Goal: Information Seeking & Learning: Learn about a topic

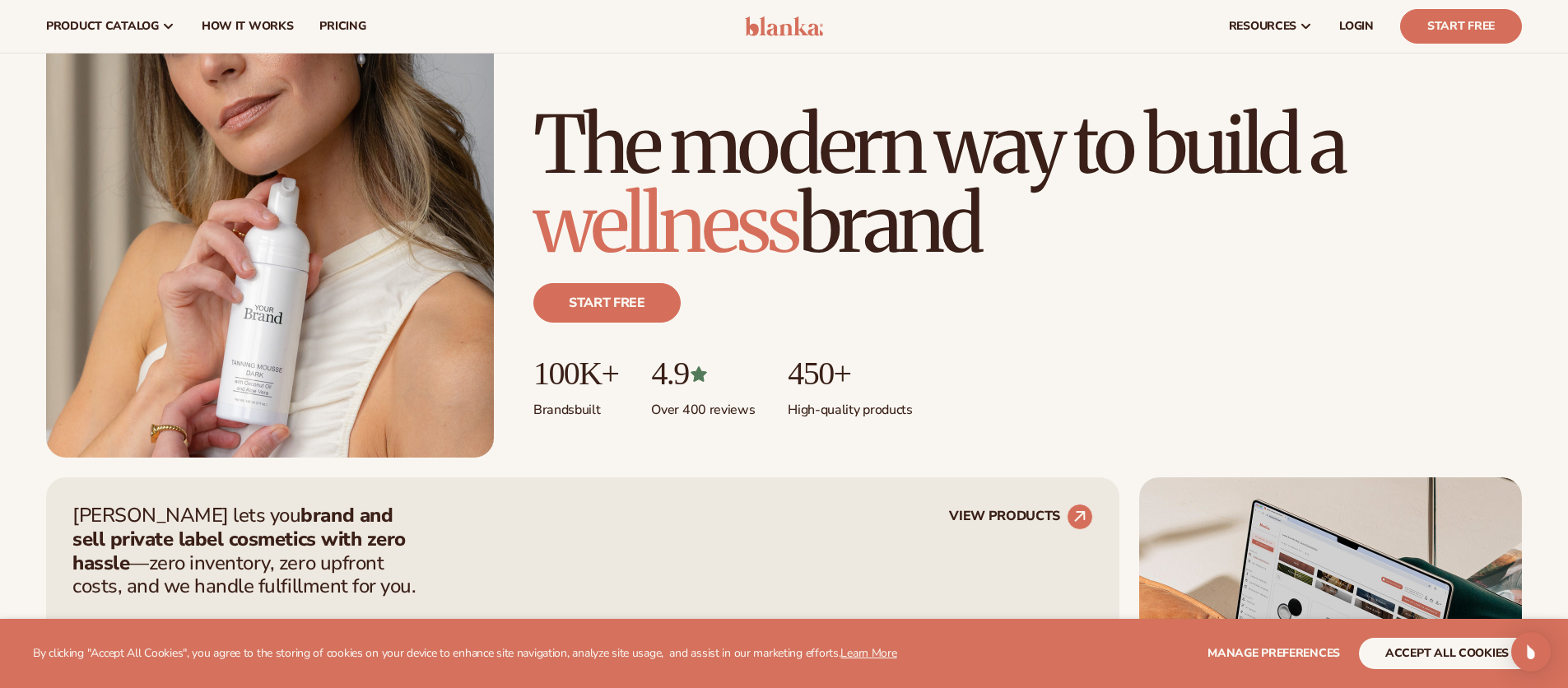
scroll to position [58, 0]
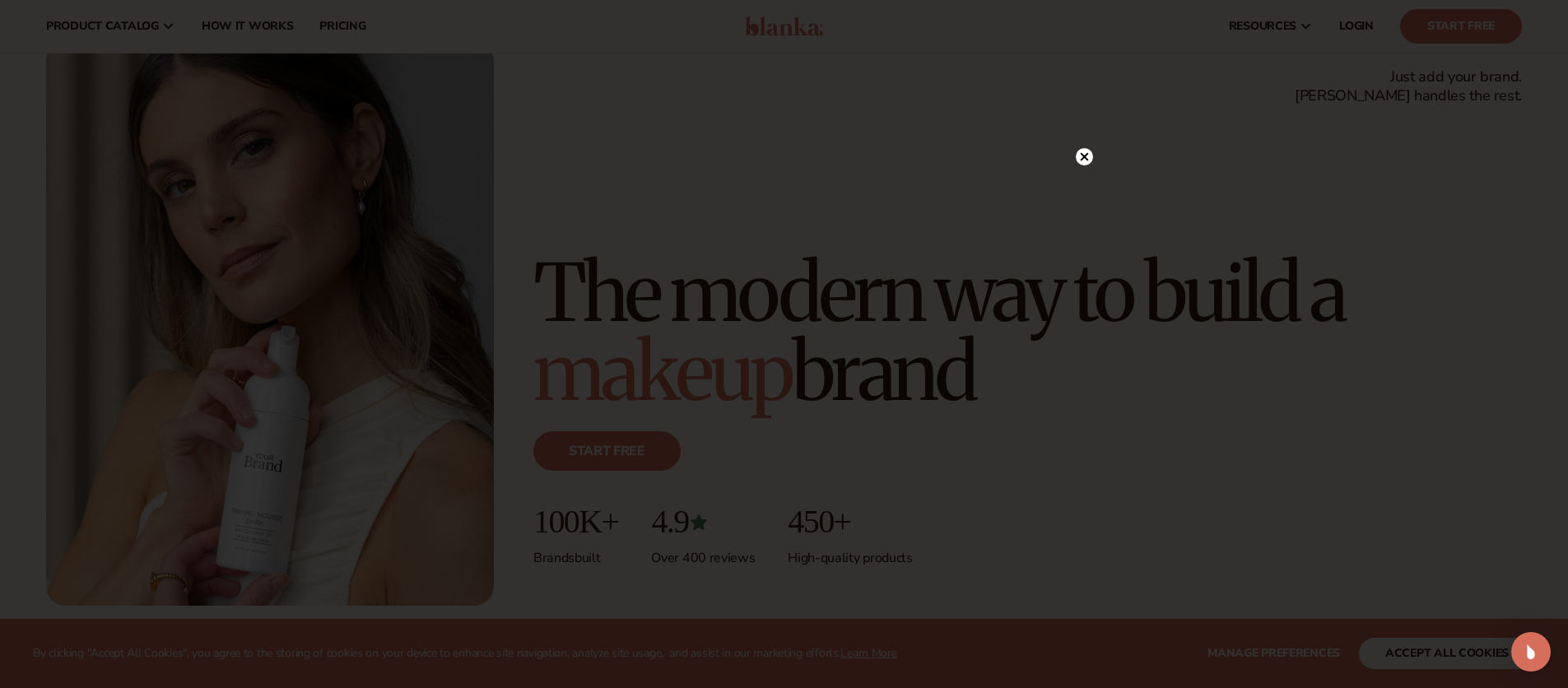
click at [1083, 154] on circle at bounding box center [1084, 156] width 17 height 17
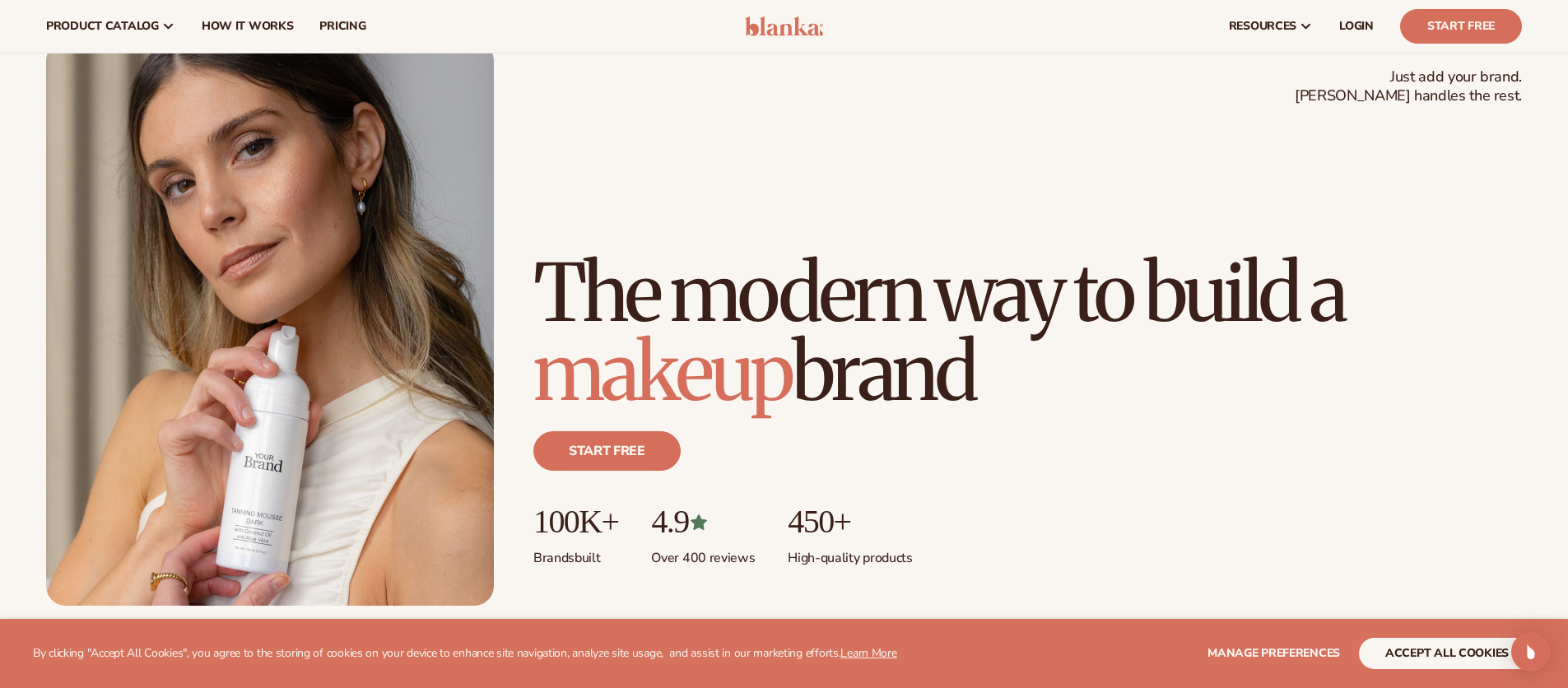
click at [1009, 290] on h1 "The modern way to build a makeup brand" at bounding box center [1028, 332] width 989 height 158
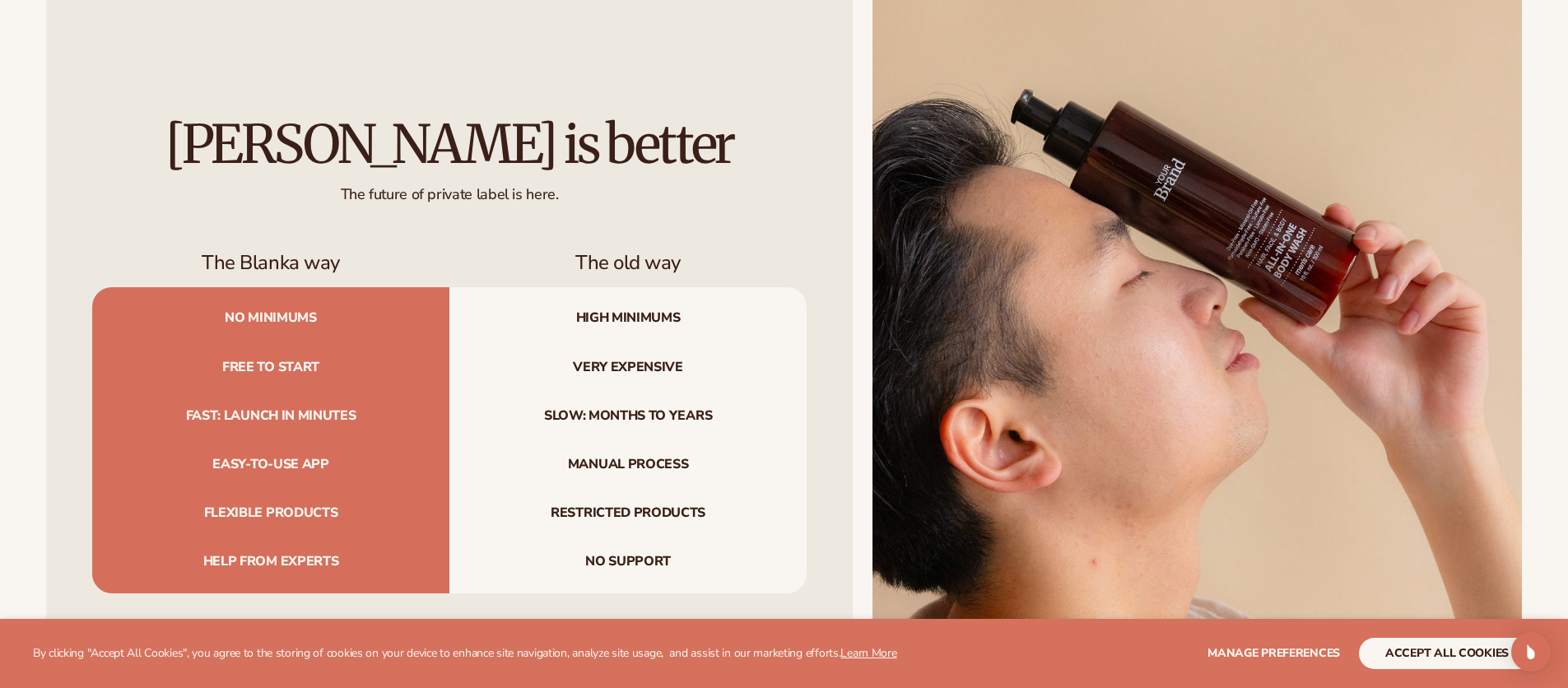
scroll to position [5839, 0]
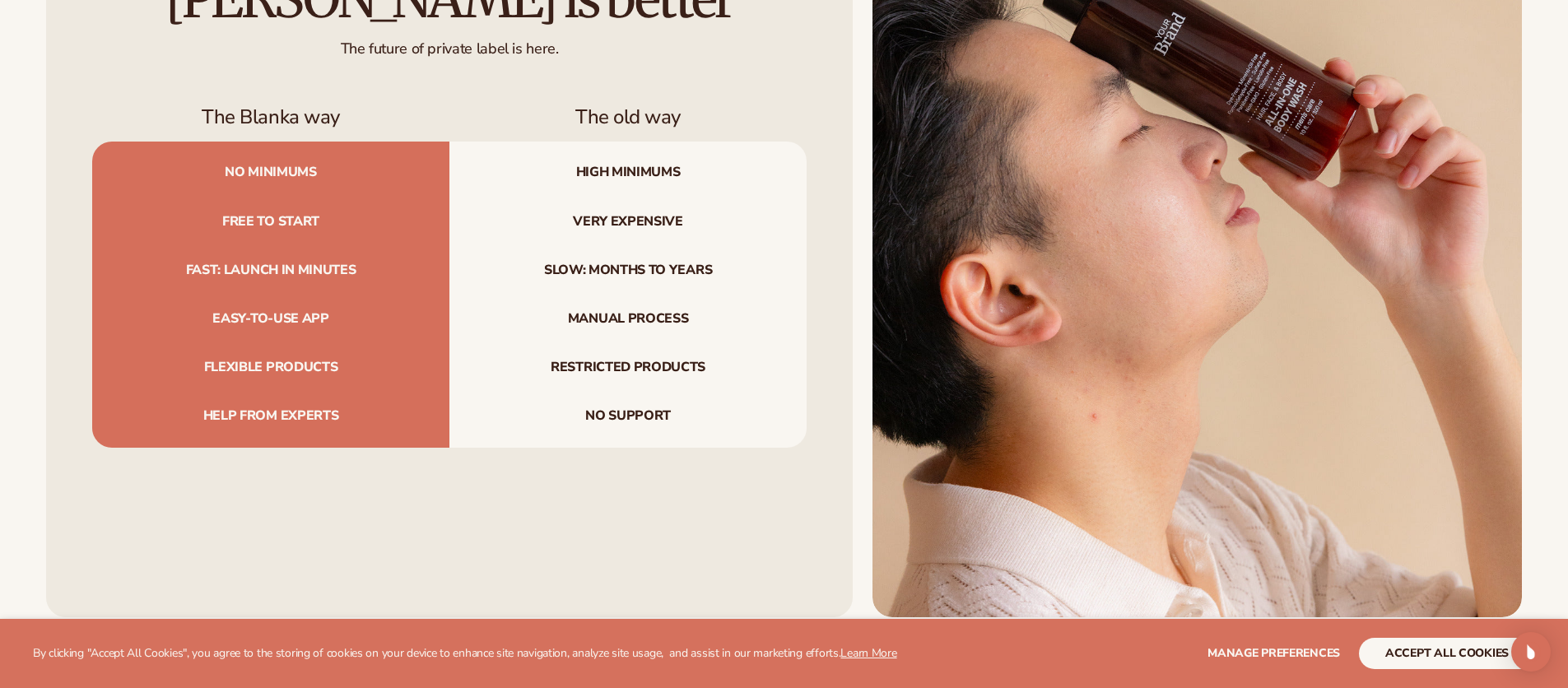
click at [528, 502] on div "[PERSON_NAME] is better The future of private label is here. The Blanka way The…" at bounding box center [449, 209] width 807 height 816
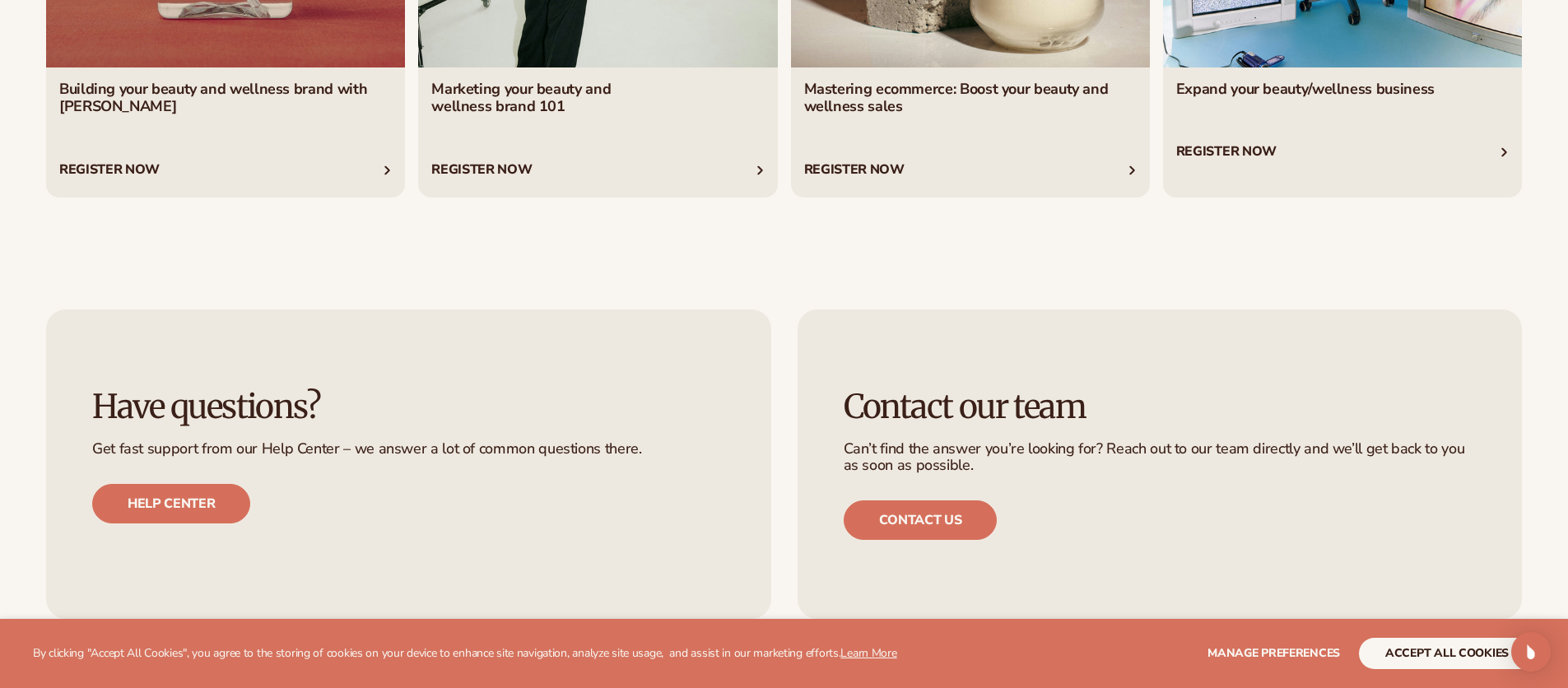
click at [878, 269] on div "Have questions? Get fast support from our Help Center – we answer a lot of comm…" at bounding box center [784, 464] width 1568 height 401
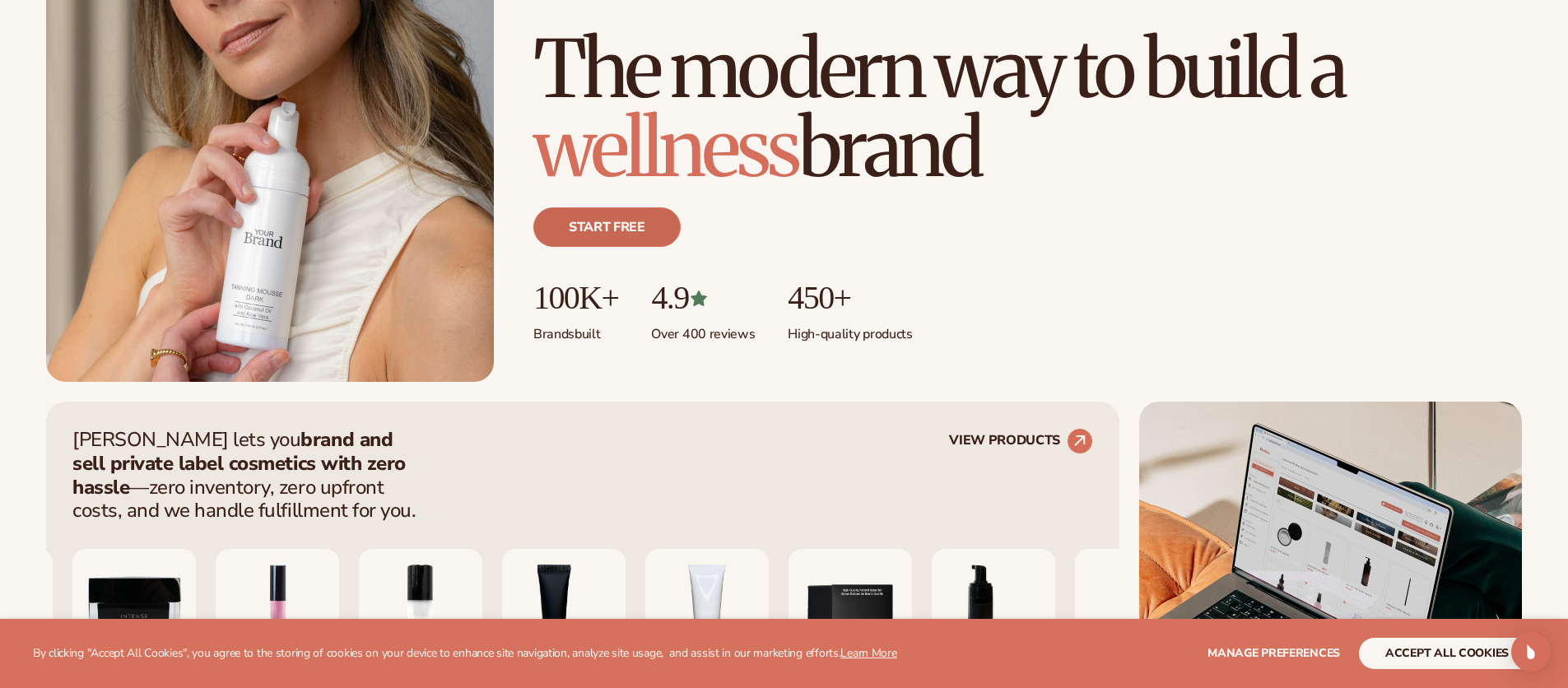
scroll to position [19, 0]
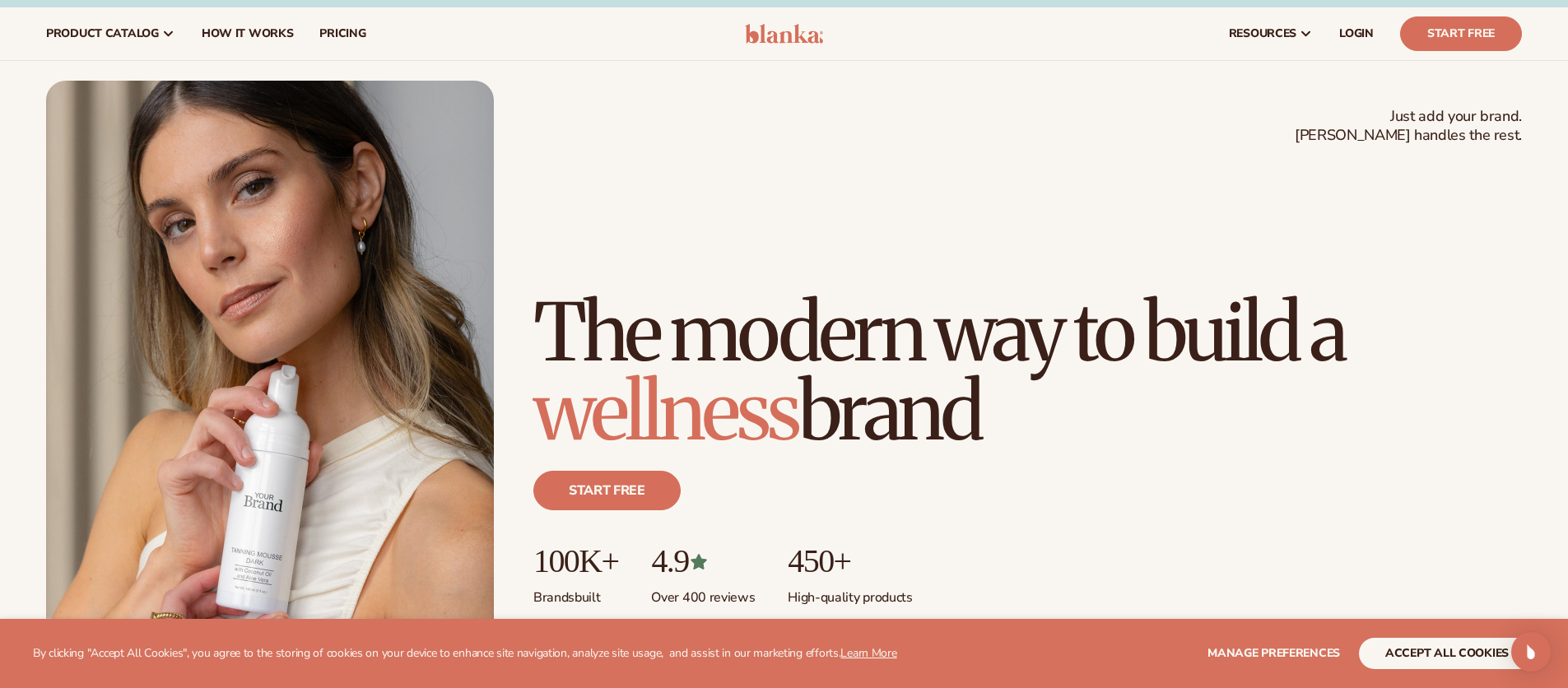
click at [1247, 323] on h1 "The modern way to build a wellness brand" at bounding box center [1028, 372] width 989 height 158
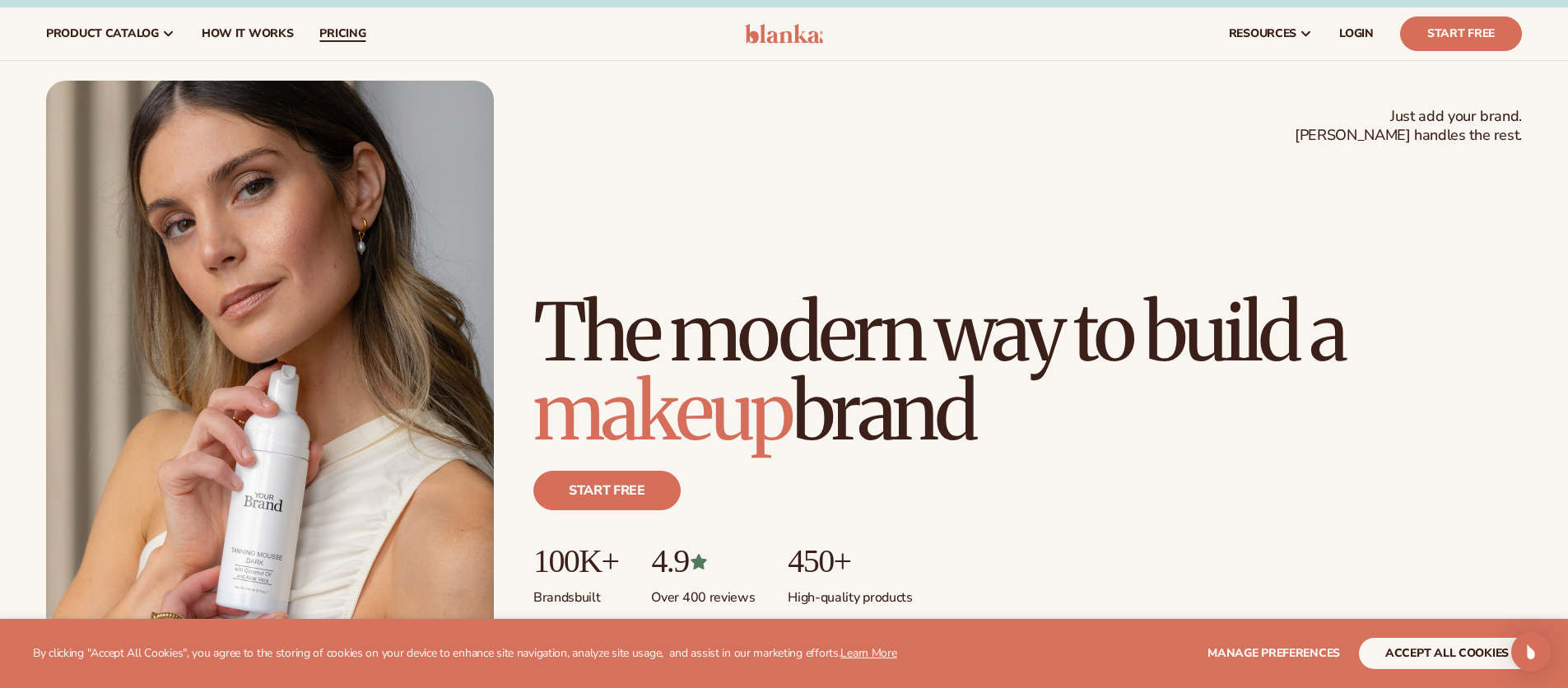
click at [349, 39] on span "pricing" at bounding box center [342, 34] width 46 height 14
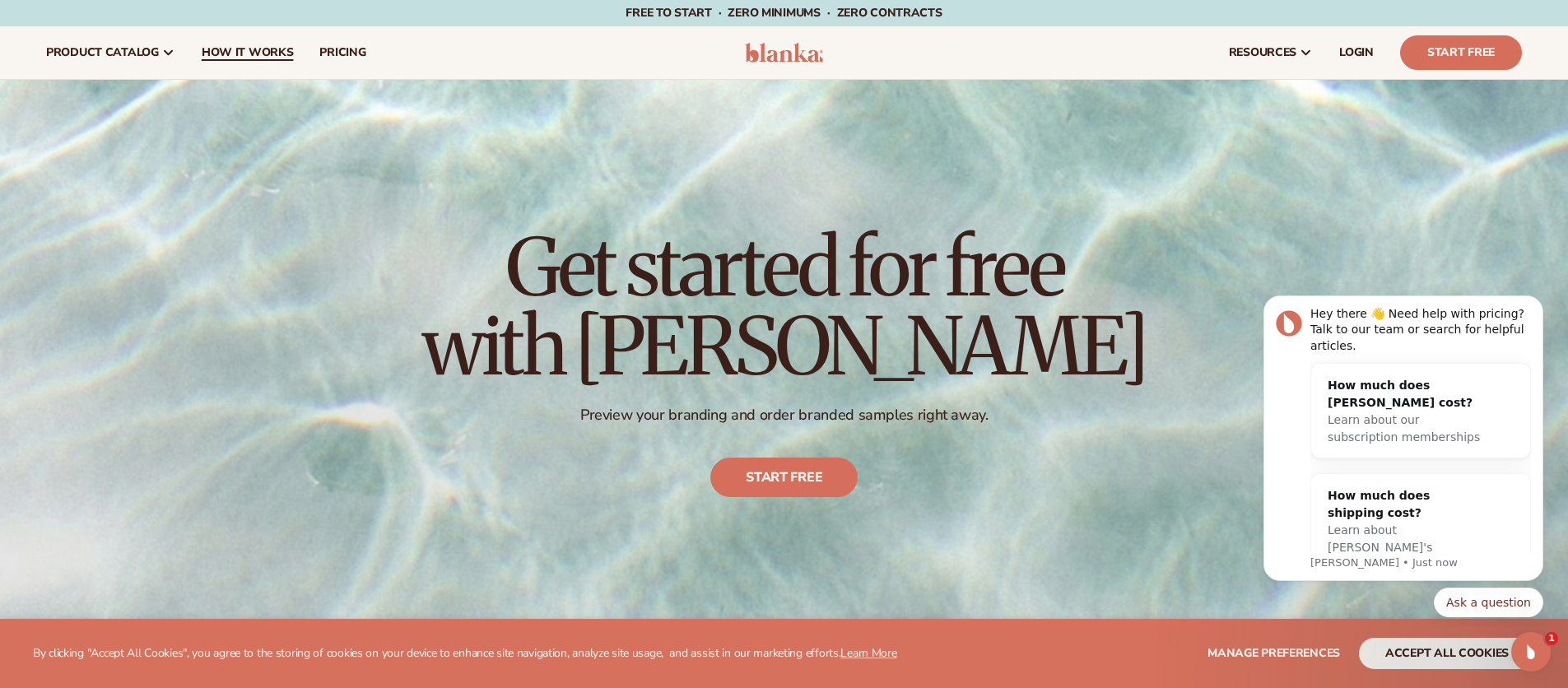
click at [266, 48] on span "How It Works" at bounding box center [248, 53] width 93 height 14
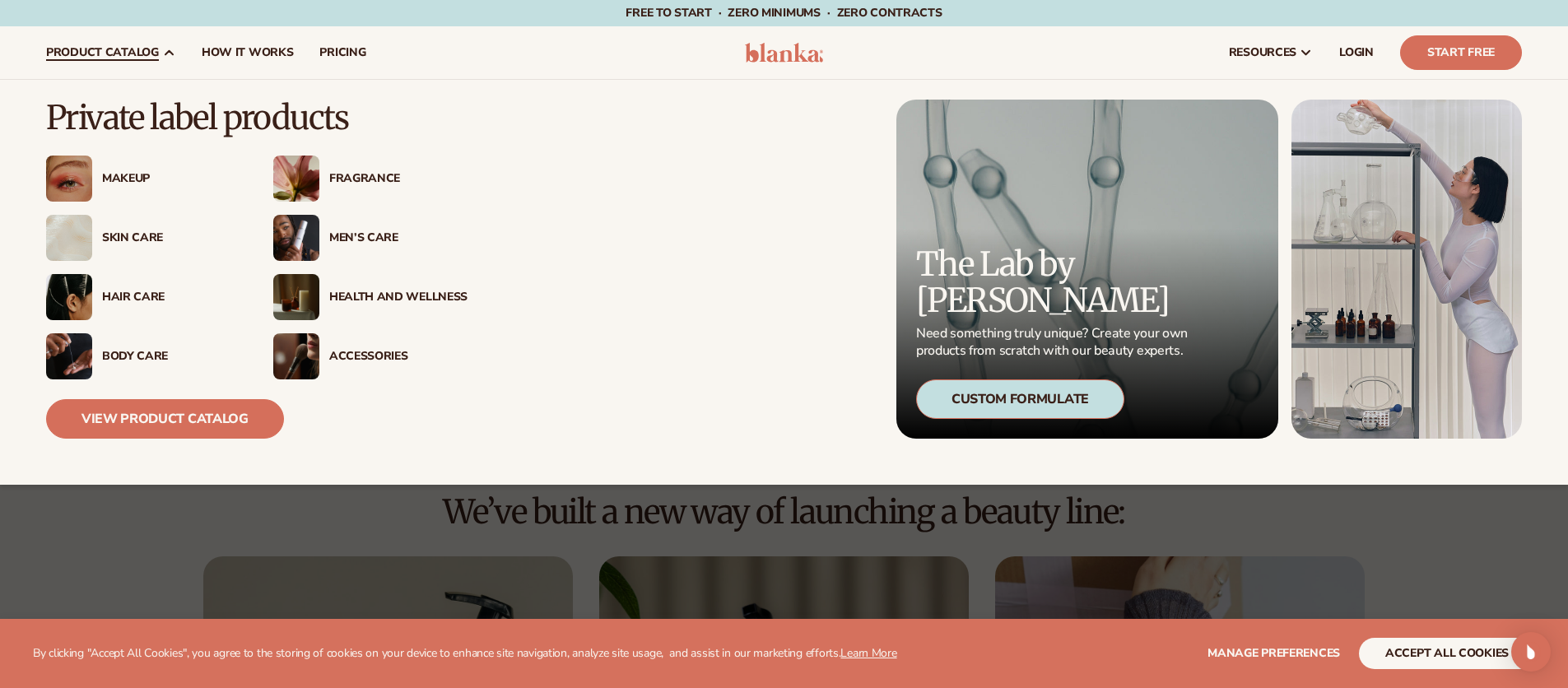
click at [150, 56] on span "product catalog" at bounding box center [103, 53] width 113 height 14
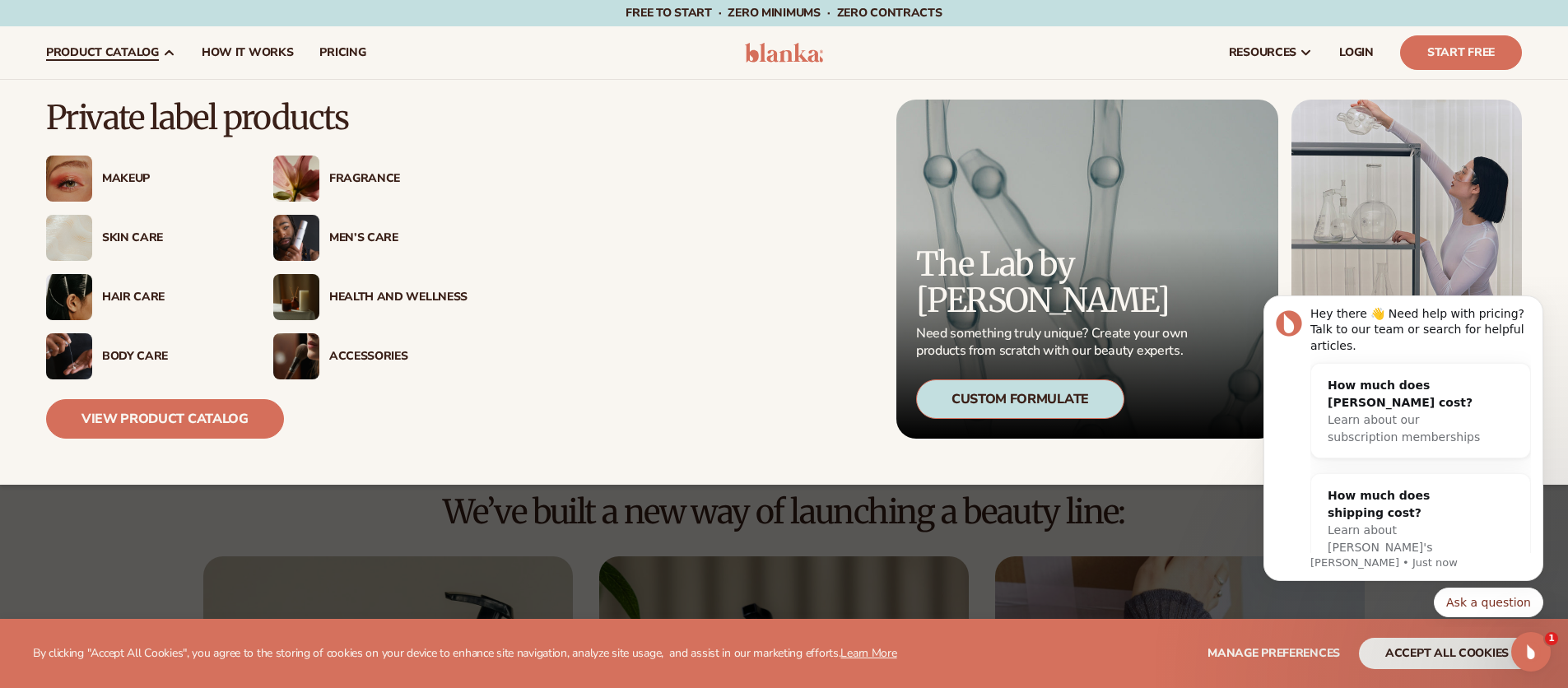
click at [137, 253] on div "Skin Care" at bounding box center [143, 238] width 194 height 46
